Goal: Navigation & Orientation: Find specific page/section

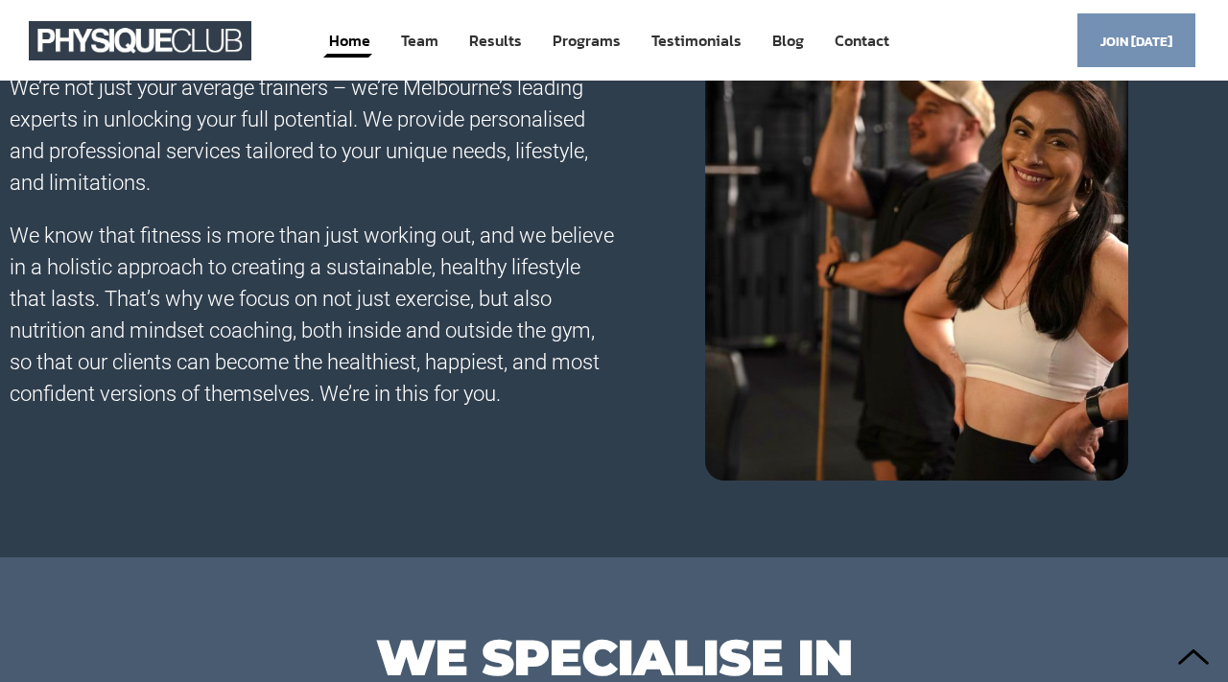
scroll to position [1412, 0]
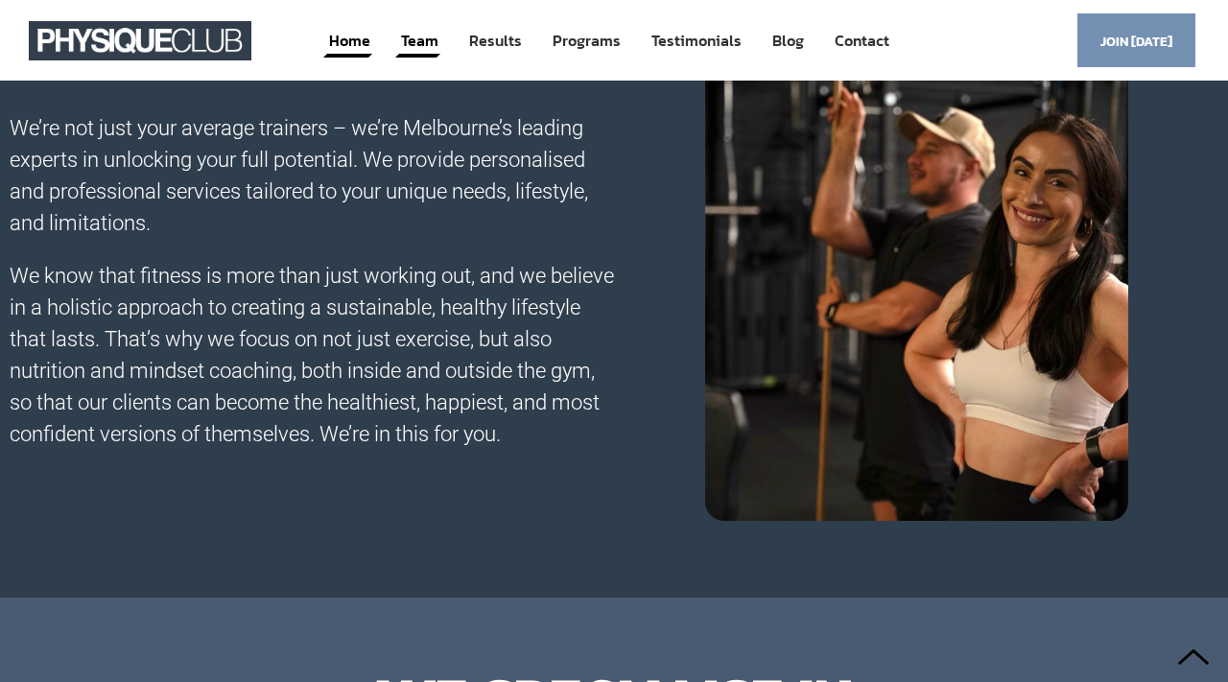
click at [417, 46] on link "Team" at bounding box center [419, 40] width 41 height 35
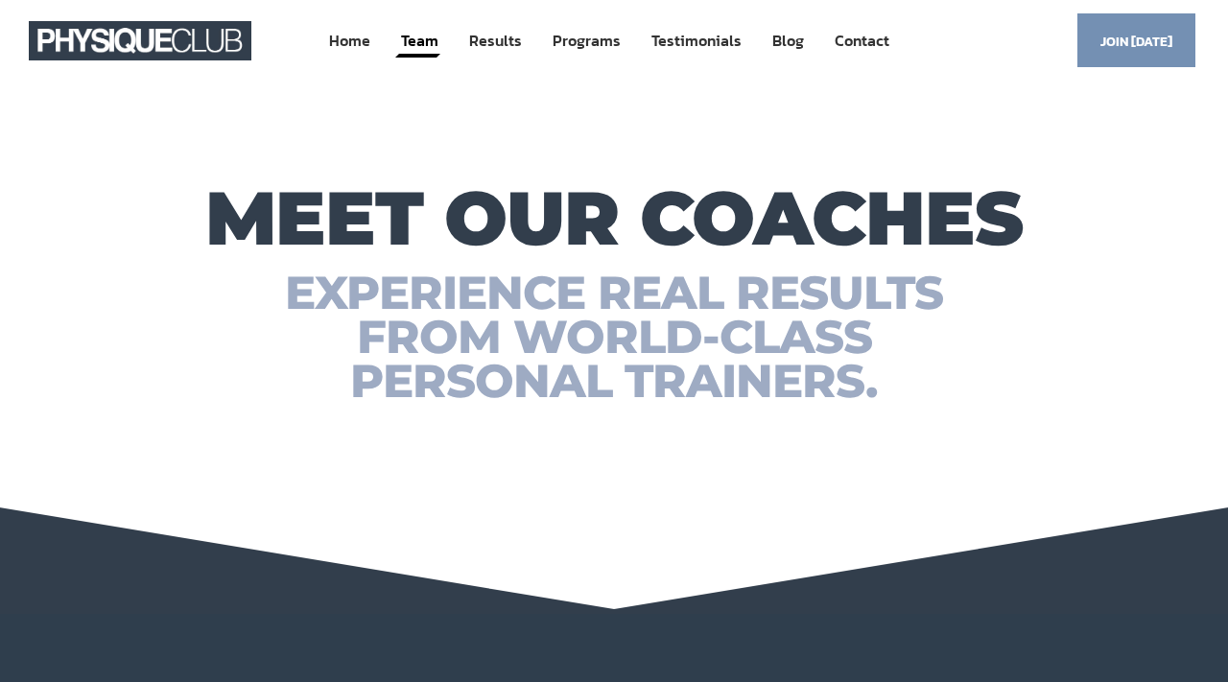
click at [177, 35] on img at bounding box center [140, 40] width 223 height 39
